Goal: Task Accomplishment & Management: Use online tool/utility

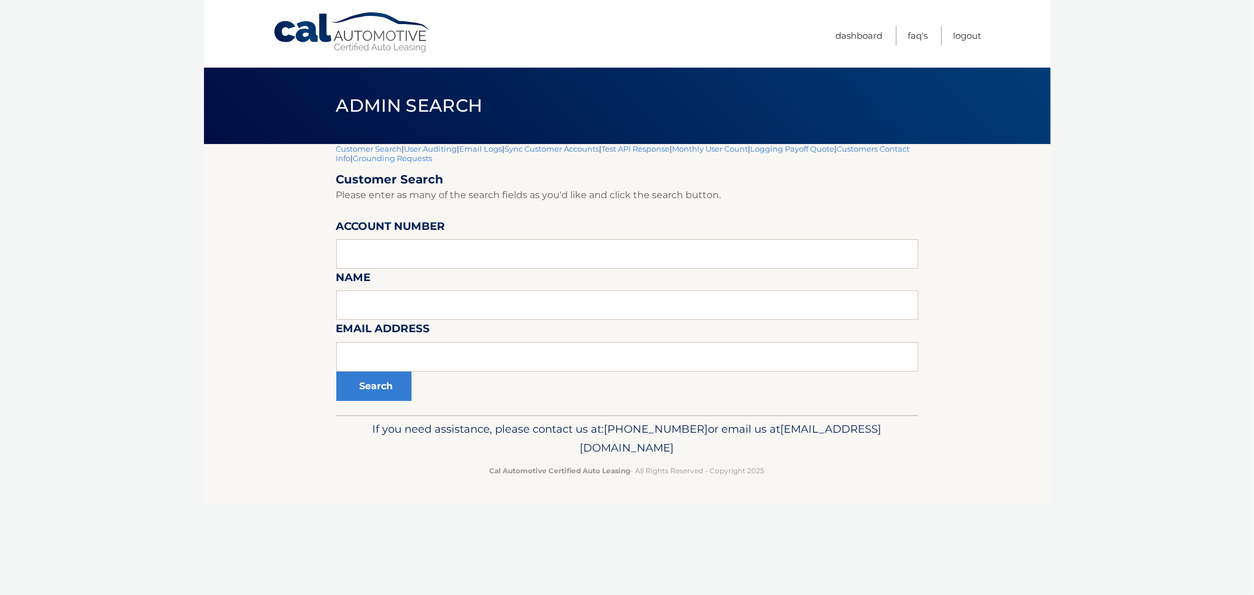
click at [349, 147] on link "Customer Search" at bounding box center [369, 148] width 66 height 9
click at [967, 35] on link "Logout" at bounding box center [968, 35] width 28 height 19
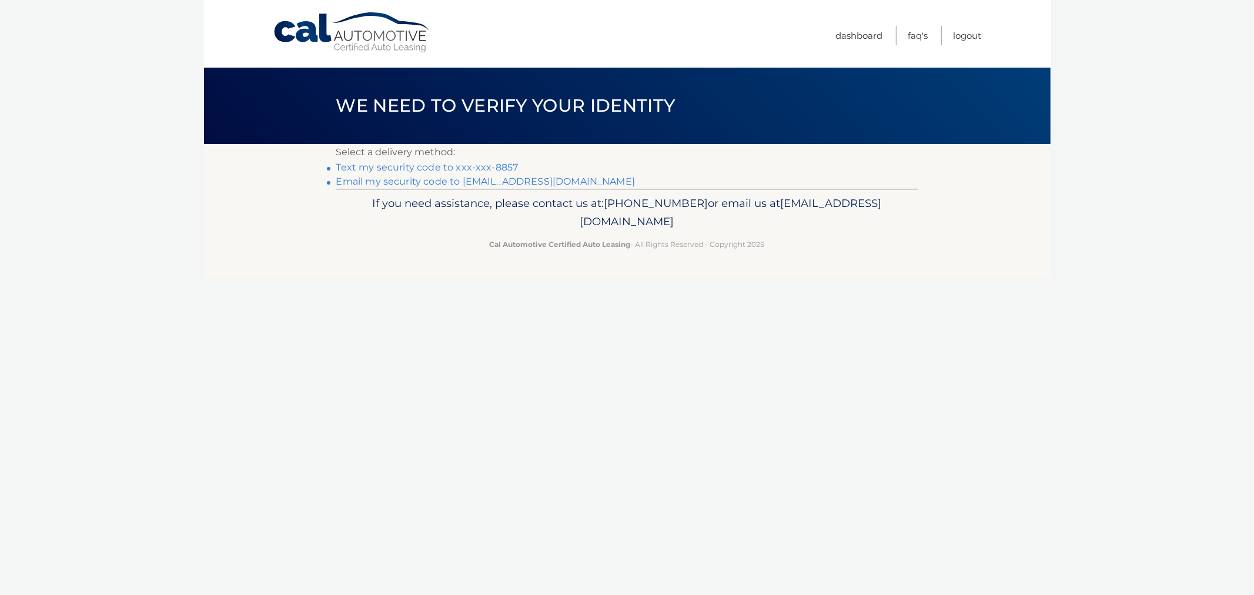
click at [478, 163] on link "Text my security code to xxx-xxx-8857" at bounding box center [427, 167] width 182 height 11
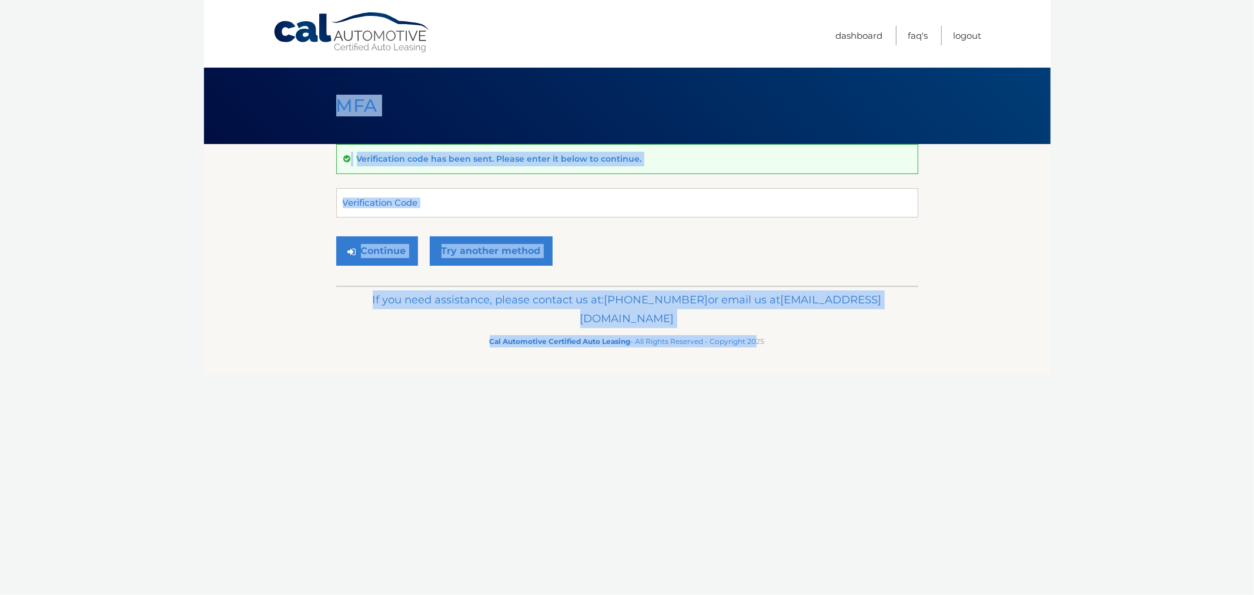
drag, startPoint x: 339, startPoint y: 115, endPoint x: 751, endPoint y: 365, distance: 482.5
click at [751, 365] on div "Cal Automotive Menu Dashboard FAQ's Logout MFA" at bounding box center [627, 297] width 847 height 595
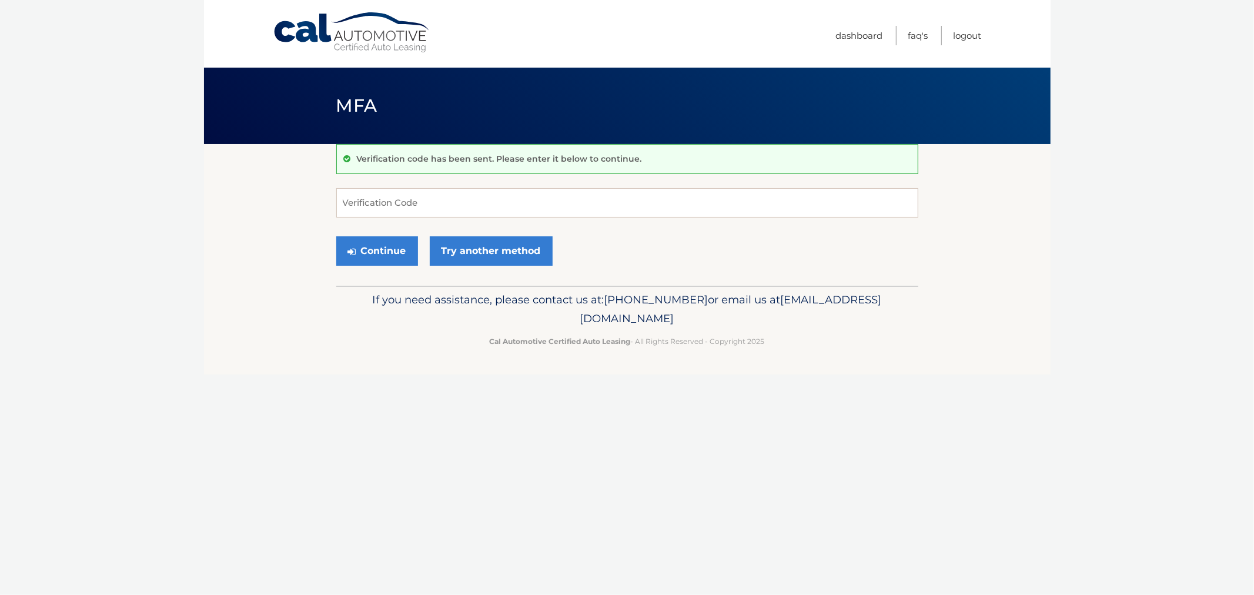
click at [757, 357] on footer "If you need assistance, please contact us at: [PHONE_NUMBER] or email us at [EM…" at bounding box center [627, 330] width 847 height 89
click at [497, 206] on input "Verification Code" at bounding box center [627, 202] width 582 height 29
type input "779985"
click at [336, 236] on button "Continue" at bounding box center [377, 250] width 82 height 29
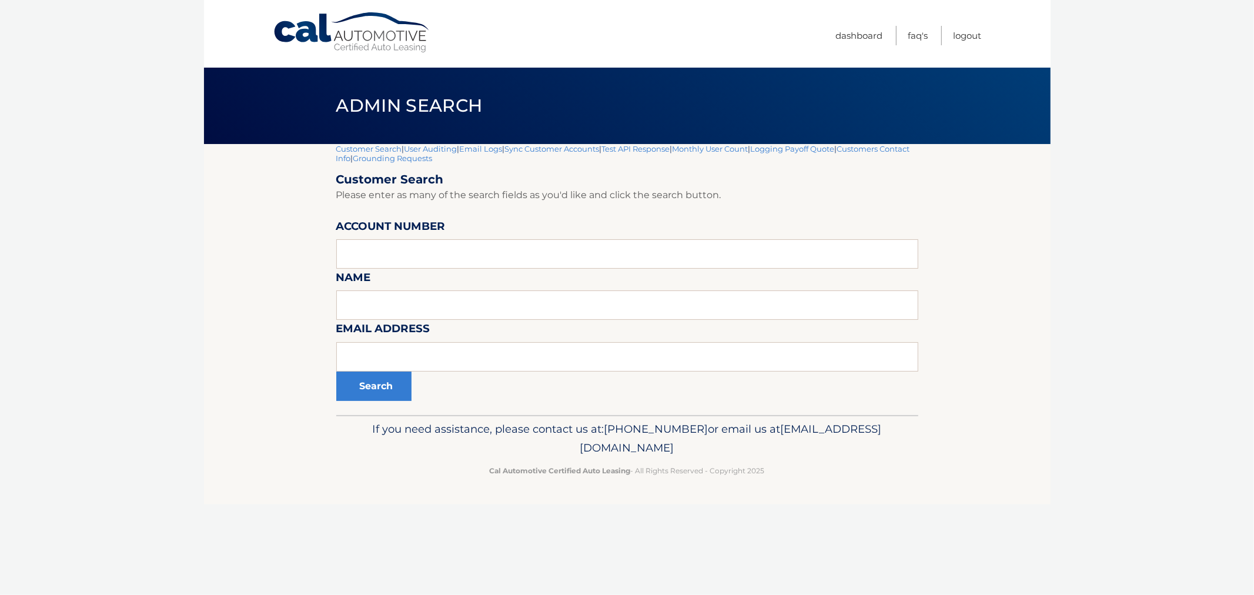
click at [208, 262] on section "Customer Search | User Auditing | Email Logs | Sync Customer Accounts | Test AP…" at bounding box center [627, 279] width 847 height 271
drag, startPoint x: 88, startPoint y: 136, endPoint x: 101, endPoint y: 73, distance: 63.7
click at [91, 128] on body "Cal Automotive Menu Dashboard FAQ's Logout |" at bounding box center [627, 297] width 1254 height 595
click at [551, 341] on form "Customer Search Please enter as many of the search fields as you'd like and cli…" at bounding box center [627, 286] width 582 height 229
click at [538, 357] on input "text" at bounding box center [627, 356] width 582 height 29
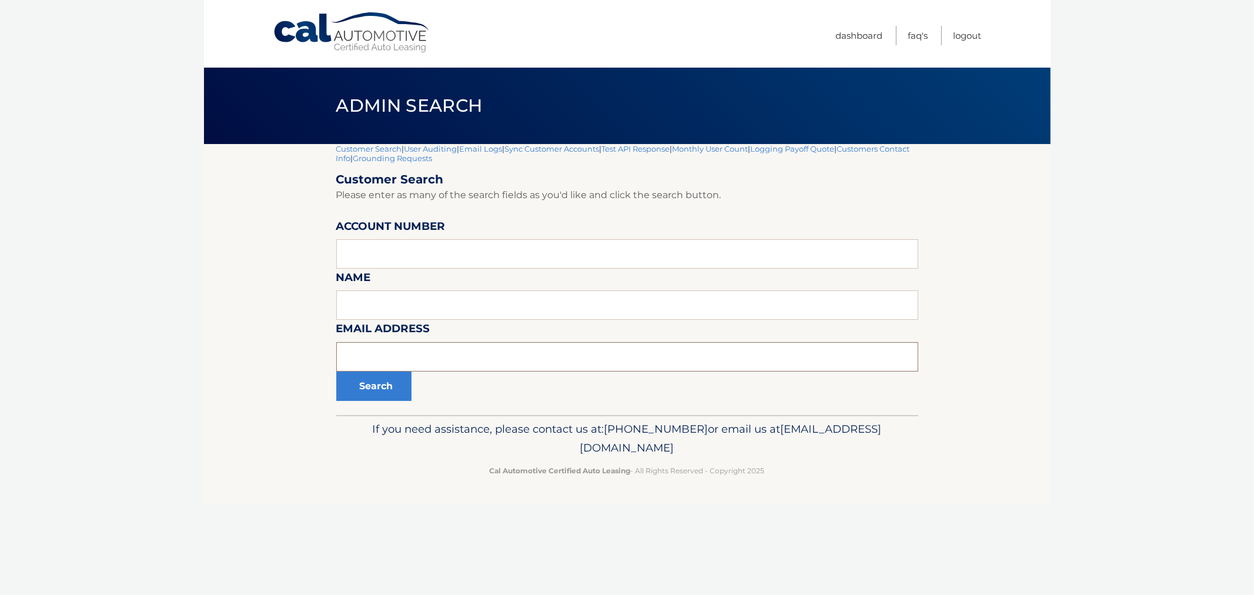
paste input "cristinaalmadaa@icloud.com"
type input "cristinaalmadaa@icloud.com"
click at [371, 386] on button "Search" at bounding box center [373, 386] width 75 height 29
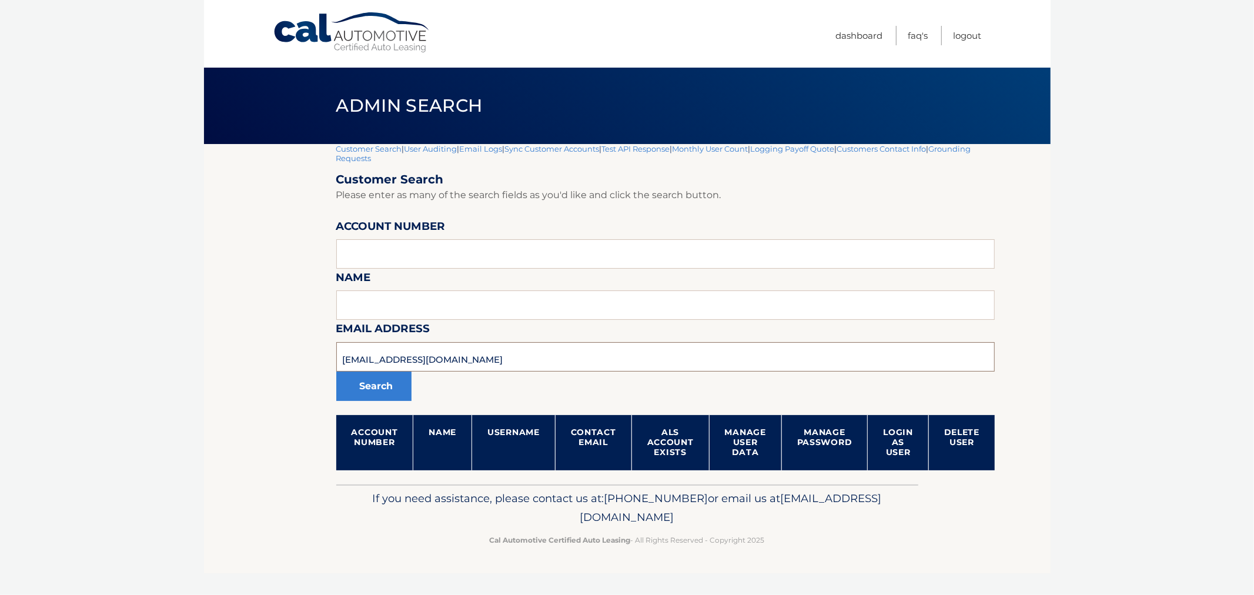
drag, startPoint x: 510, startPoint y: 354, endPoint x: 243, endPoint y: 342, distance: 267.8
click at [237, 344] on section "Customer Search | User Auditing | Email Logs | Sync Customer Accounts | Test AP…" at bounding box center [627, 314] width 847 height 340
click at [521, 253] on input "text" at bounding box center [665, 253] width 659 height 29
paste input "44455969050"
type input "44455969050"
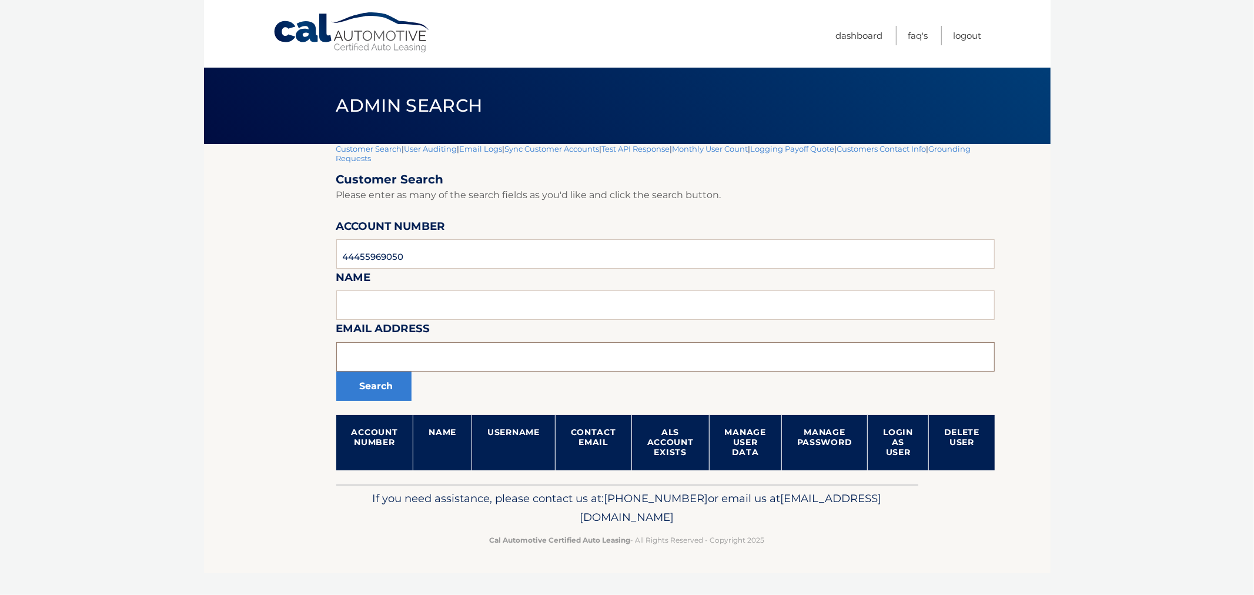
click at [396, 366] on input "text" at bounding box center [665, 356] width 659 height 29
click at [395, 378] on button "Search" at bounding box center [373, 386] width 75 height 29
drag, startPoint x: 293, startPoint y: 245, endPoint x: 233, endPoint y: 228, distance: 62.2
click at [220, 239] on section "Customer Search | User Auditing | Email Logs | Sync Customer Accounts | Test AP…" at bounding box center [627, 314] width 847 height 340
